Goal: Check status

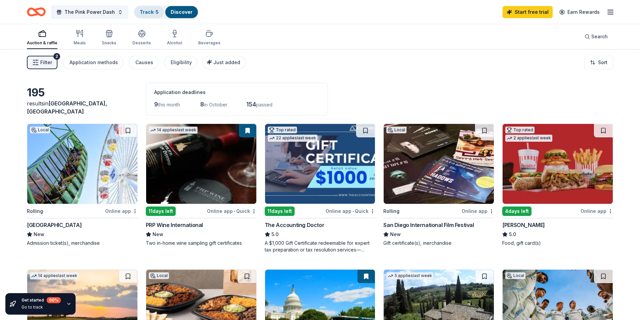
click at [144, 13] on link "Track · 5" at bounding box center [149, 12] width 19 height 6
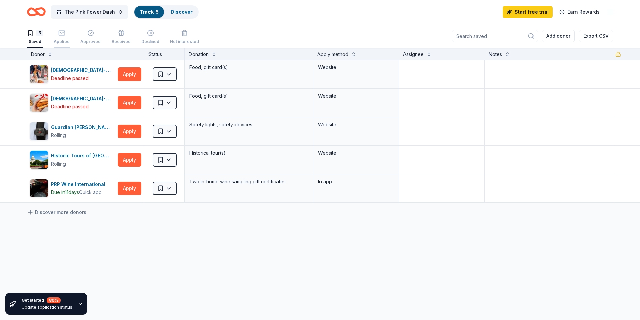
click at [66, 31] on div "button" at bounding box center [62, 33] width 16 height 7
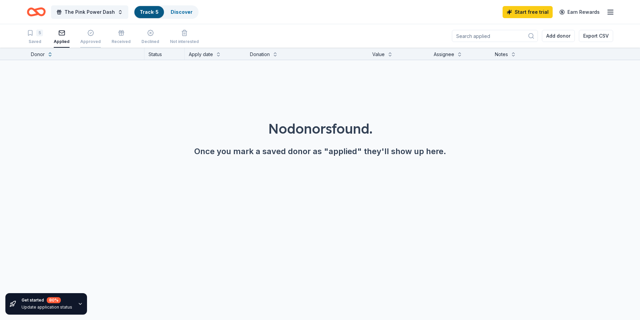
click at [99, 34] on div "button" at bounding box center [90, 33] width 21 height 7
click at [118, 34] on icon "button" at bounding box center [121, 33] width 7 height 7
click at [148, 33] on icon "button" at bounding box center [151, 33] width 6 height 6
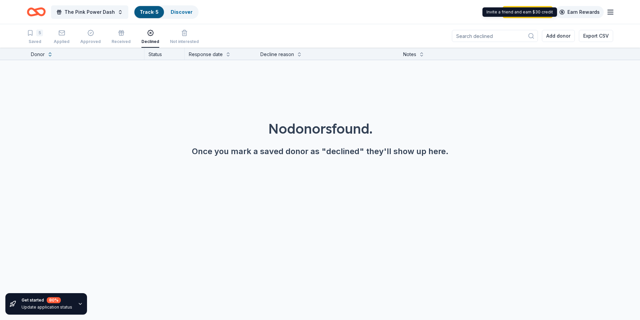
click at [603, 12] on link "Earn Rewards" at bounding box center [580, 12] width 48 height 12
click at [99, 9] on span "The Pink Power Dash" at bounding box center [90, 12] width 50 height 8
